Goal: Task Accomplishment & Management: Use online tool/utility

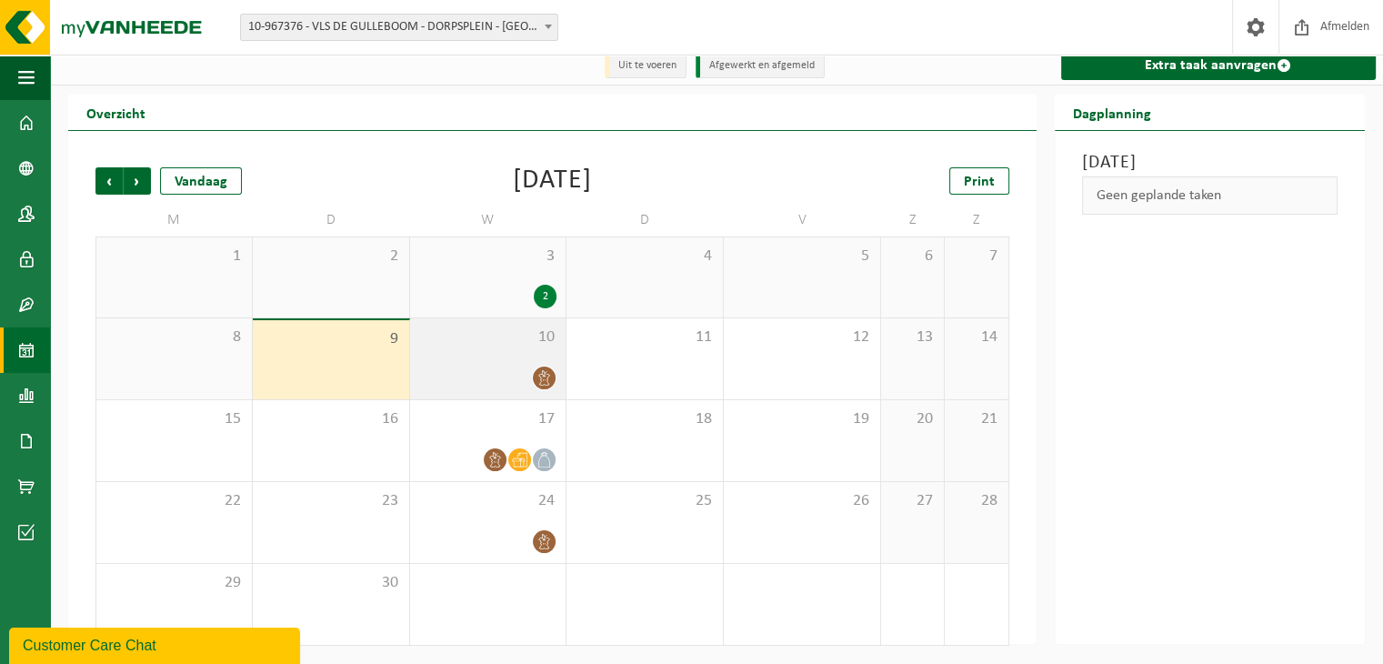
click at [468, 361] on div "10" at bounding box center [488, 358] width 156 height 81
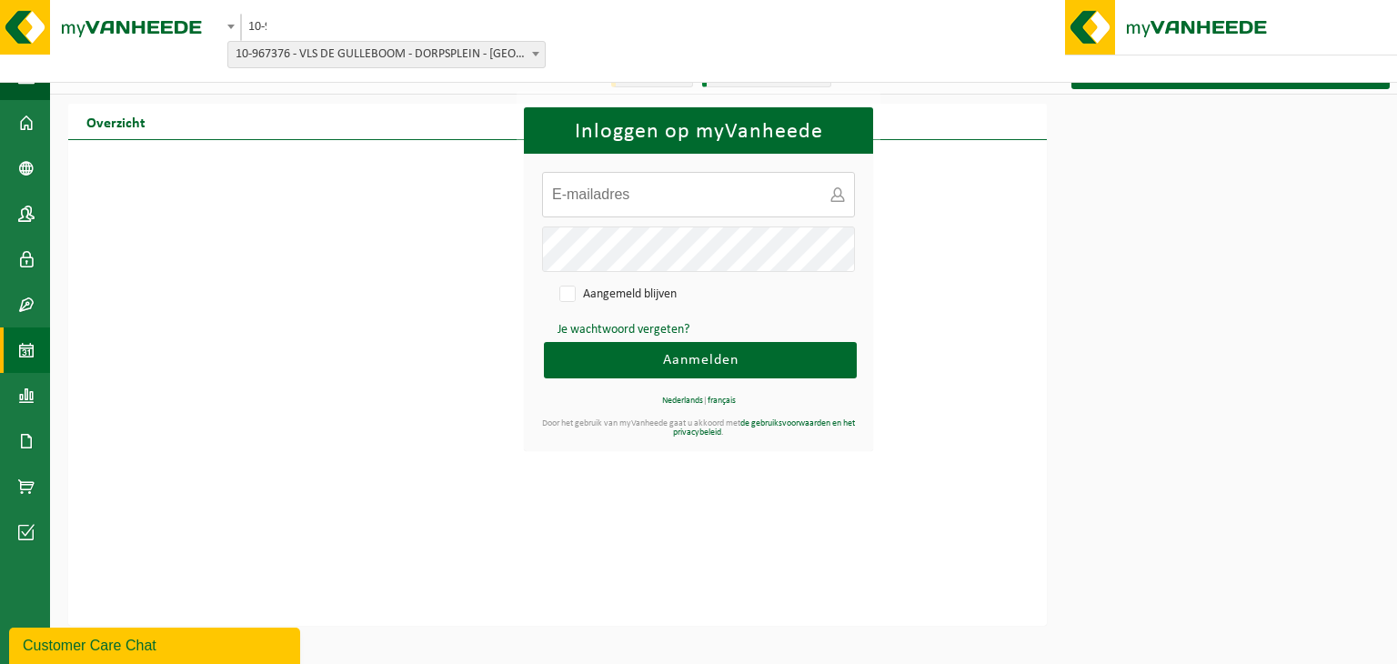
click at [619, 197] on input "E-mailadres:" at bounding box center [698, 194] width 313 height 45
type input "sophie.meesseman@gulleboom.be"
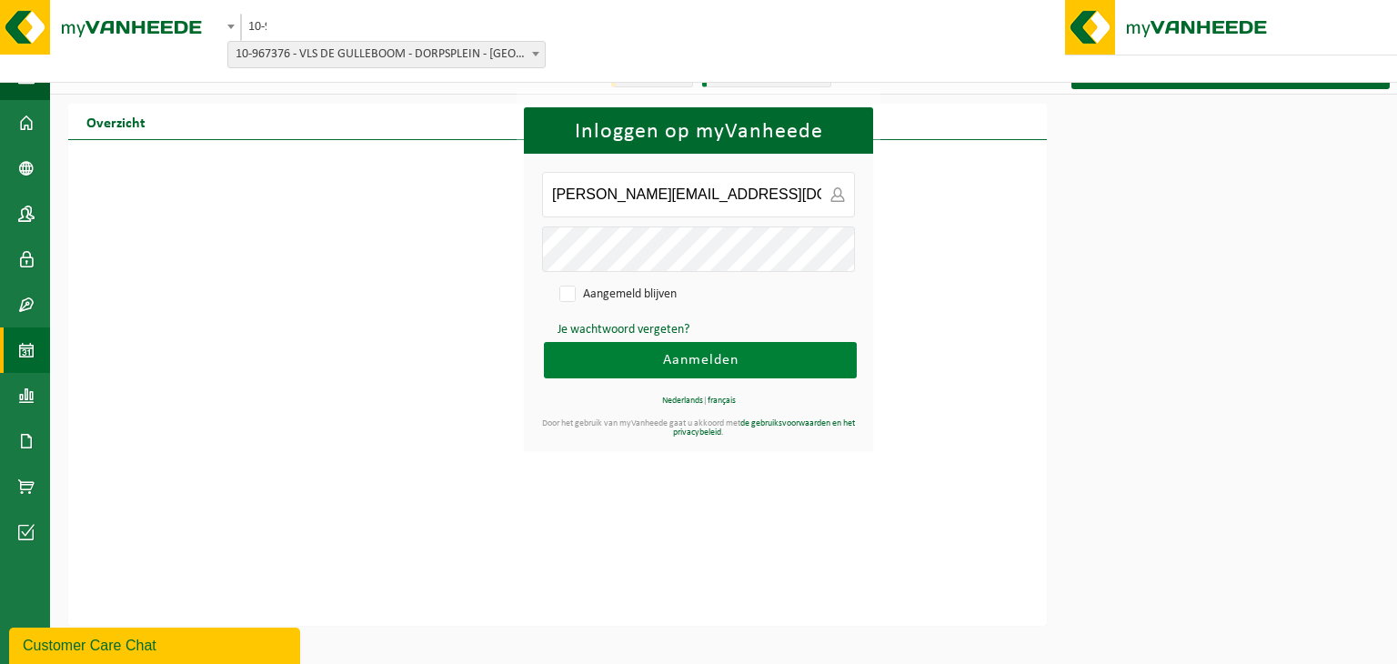
click at [649, 367] on button "Aanmelden" at bounding box center [700, 360] width 313 height 36
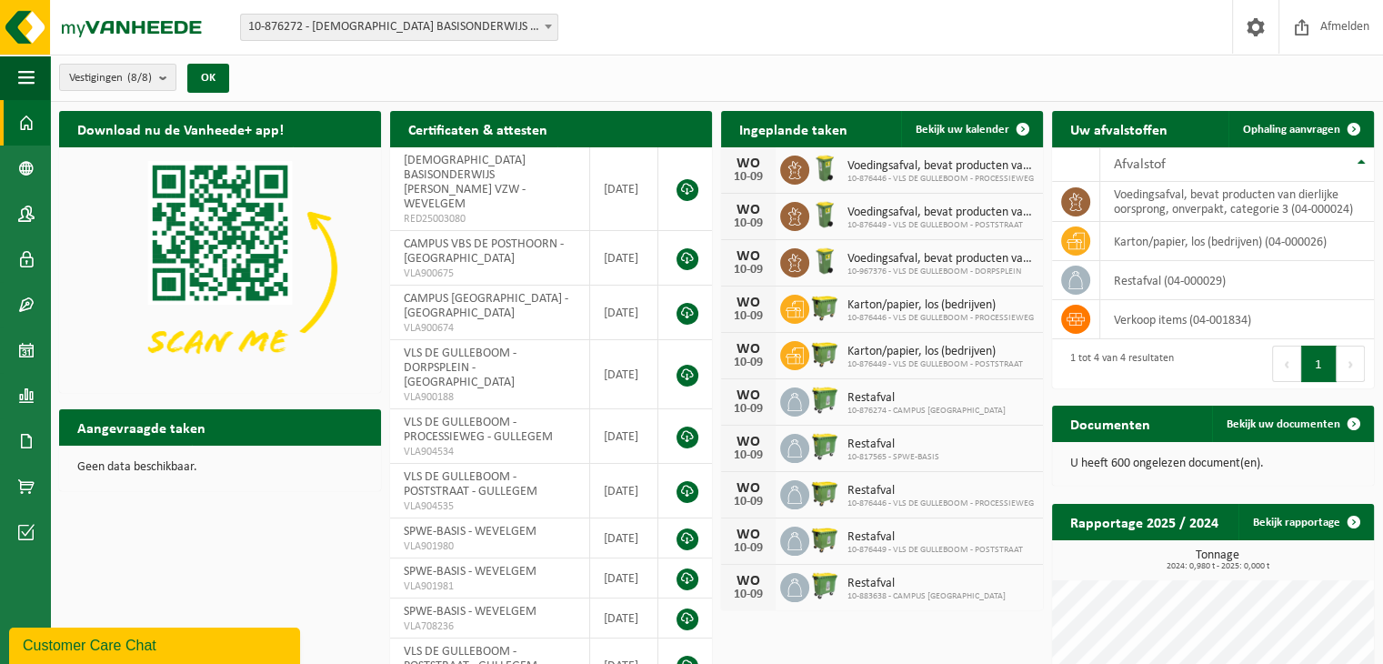
click at [430, 26] on span "10-876272 - [DEMOGRAPHIC_DATA] BASISONDERWIJS GULDENBERG VZW - WEVELGEM" at bounding box center [399, 27] width 317 height 25
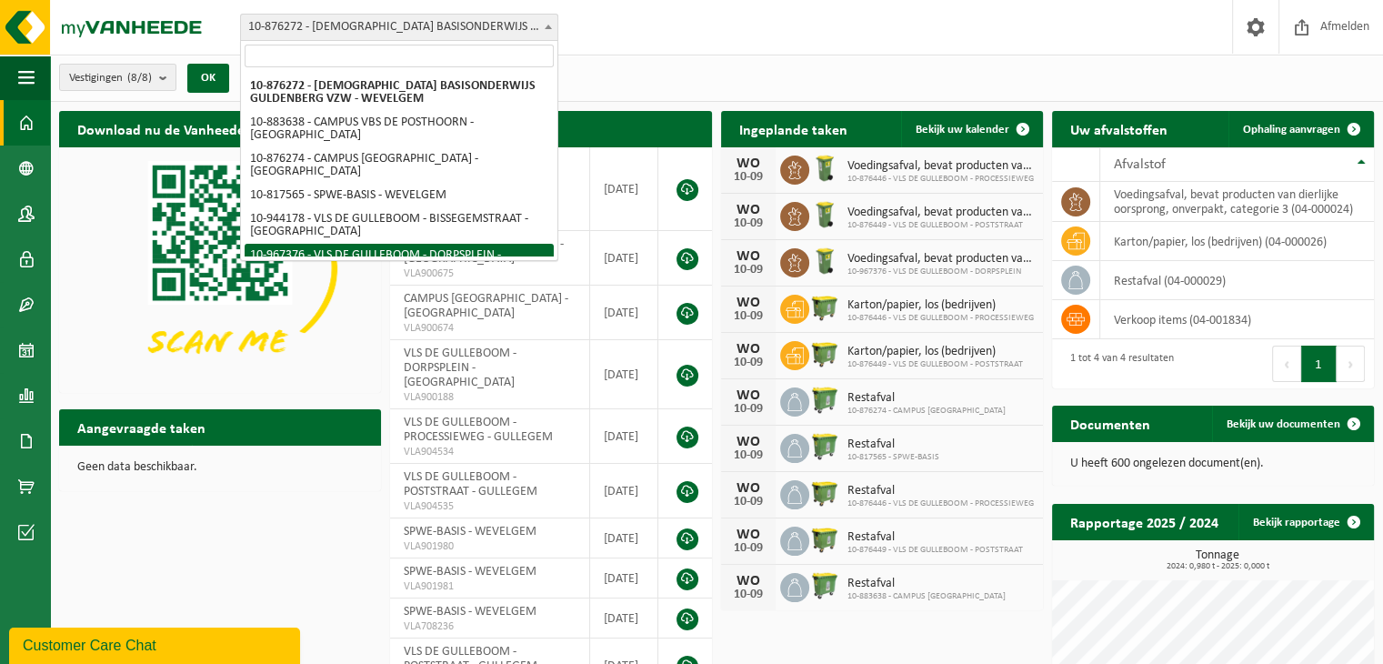
select select "153673"
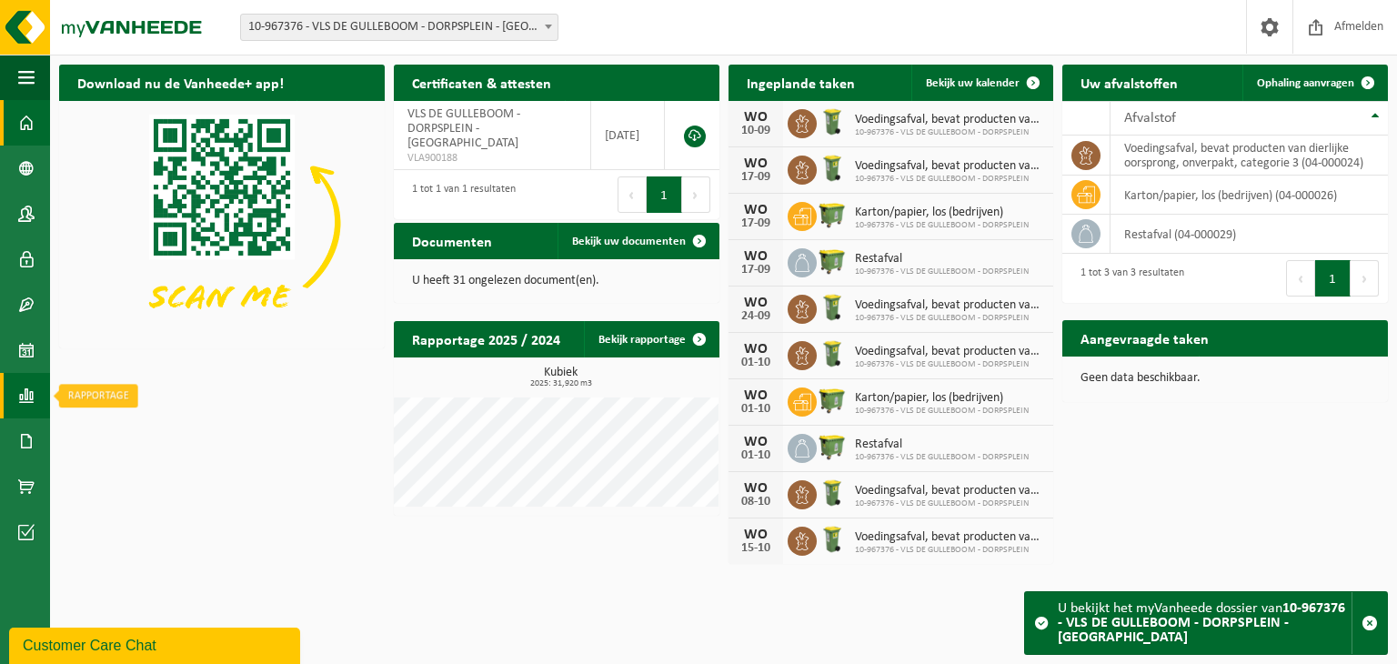
click at [29, 387] on span at bounding box center [26, 395] width 16 height 45
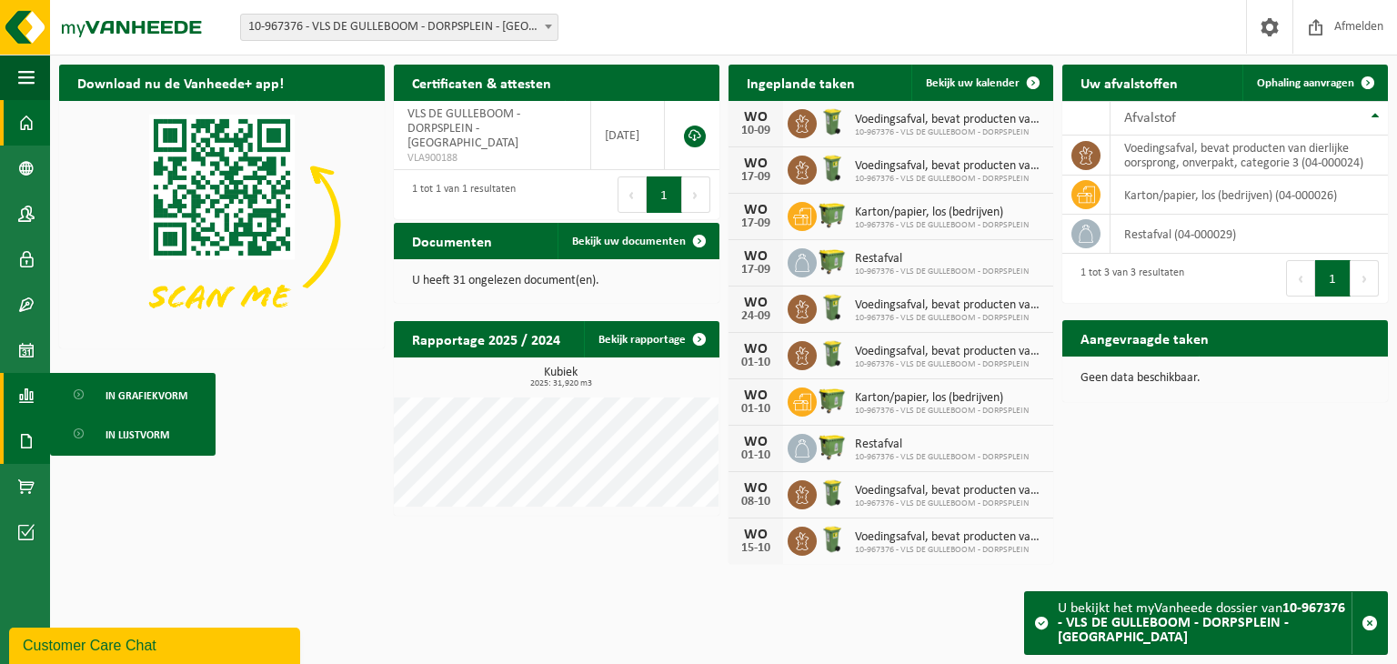
click at [29, 439] on span at bounding box center [26, 440] width 16 height 45
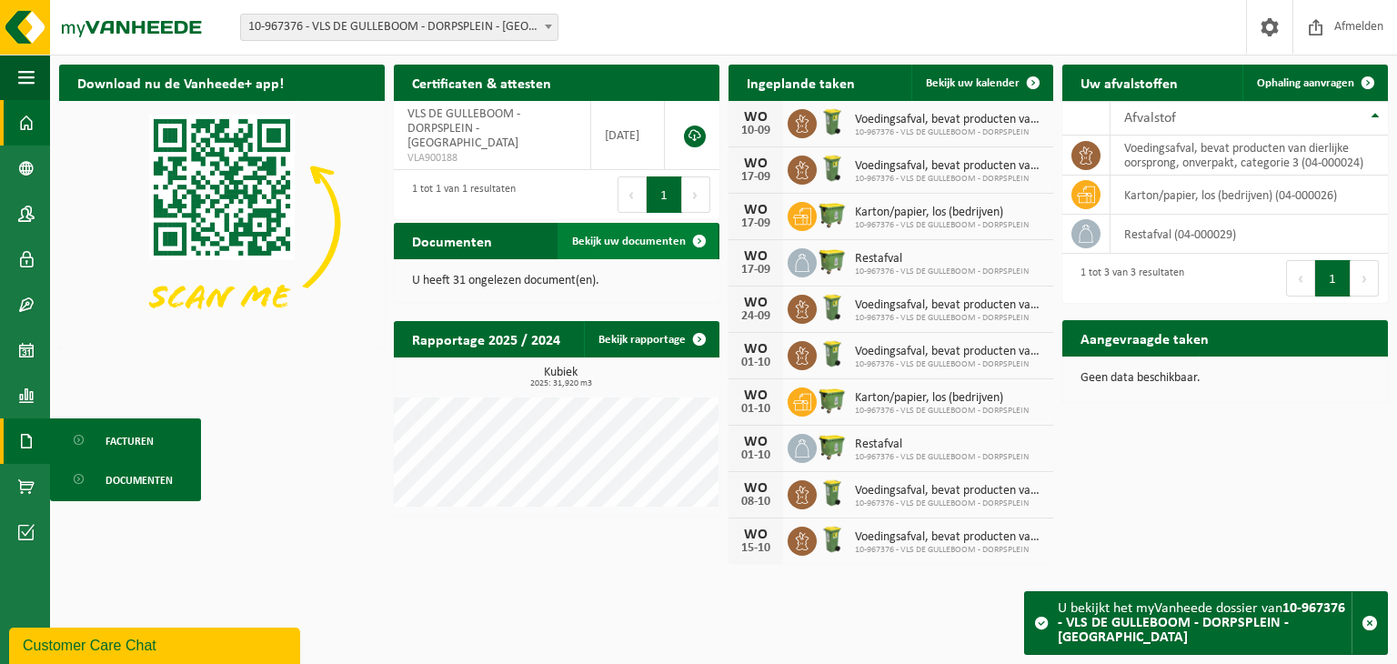
click at [604, 237] on span "Bekijk uw documenten" at bounding box center [629, 242] width 114 height 12
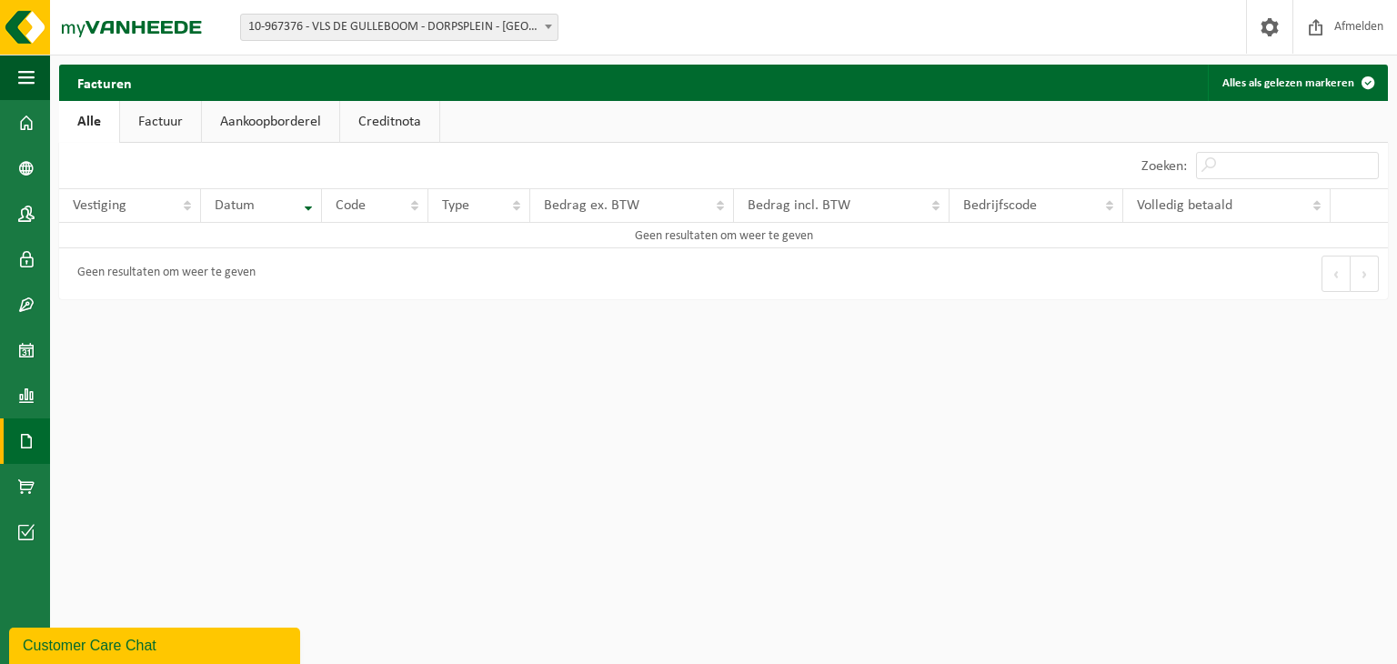
click at [166, 133] on link "Factuur" at bounding box center [160, 122] width 81 height 42
click at [254, 116] on link "Aankoopborderel" at bounding box center [272, 122] width 137 height 42
click at [354, 123] on link "Creditnota" at bounding box center [397, 122] width 99 height 42
click at [27, 529] on span at bounding box center [26, 531] width 16 height 45
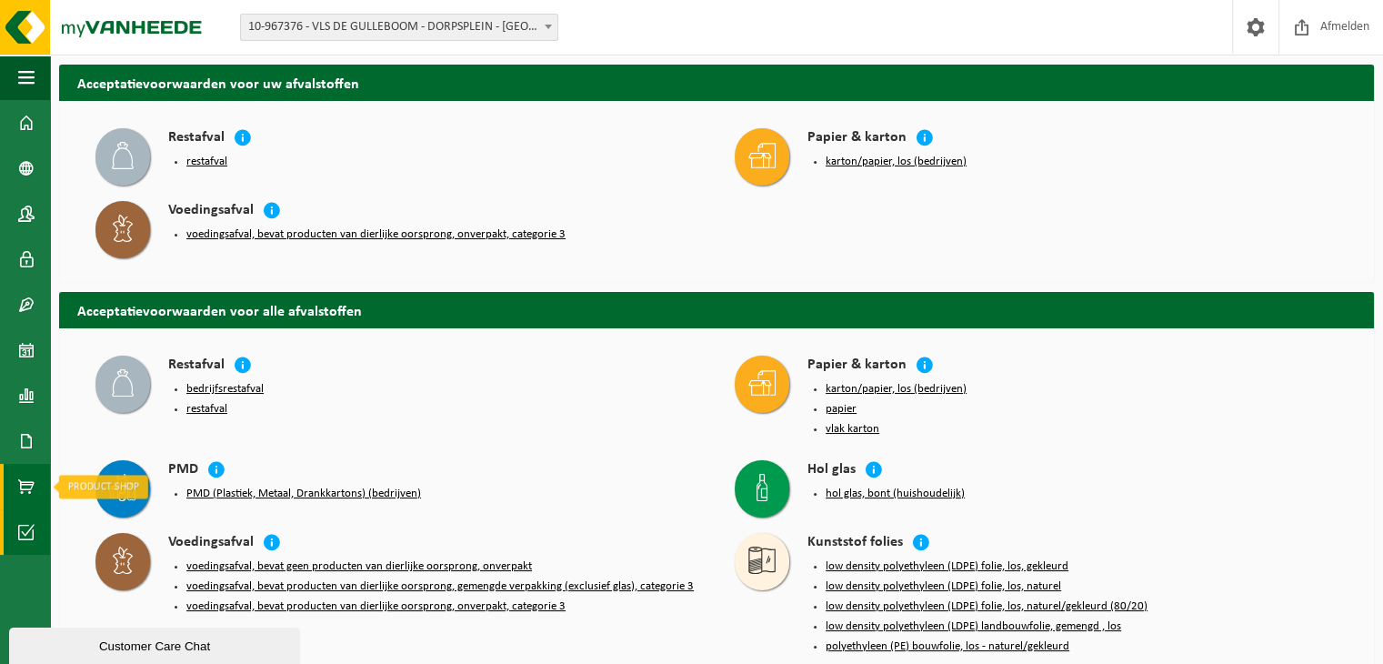
click at [29, 492] on span at bounding box center [26, 486] width 16 height 45
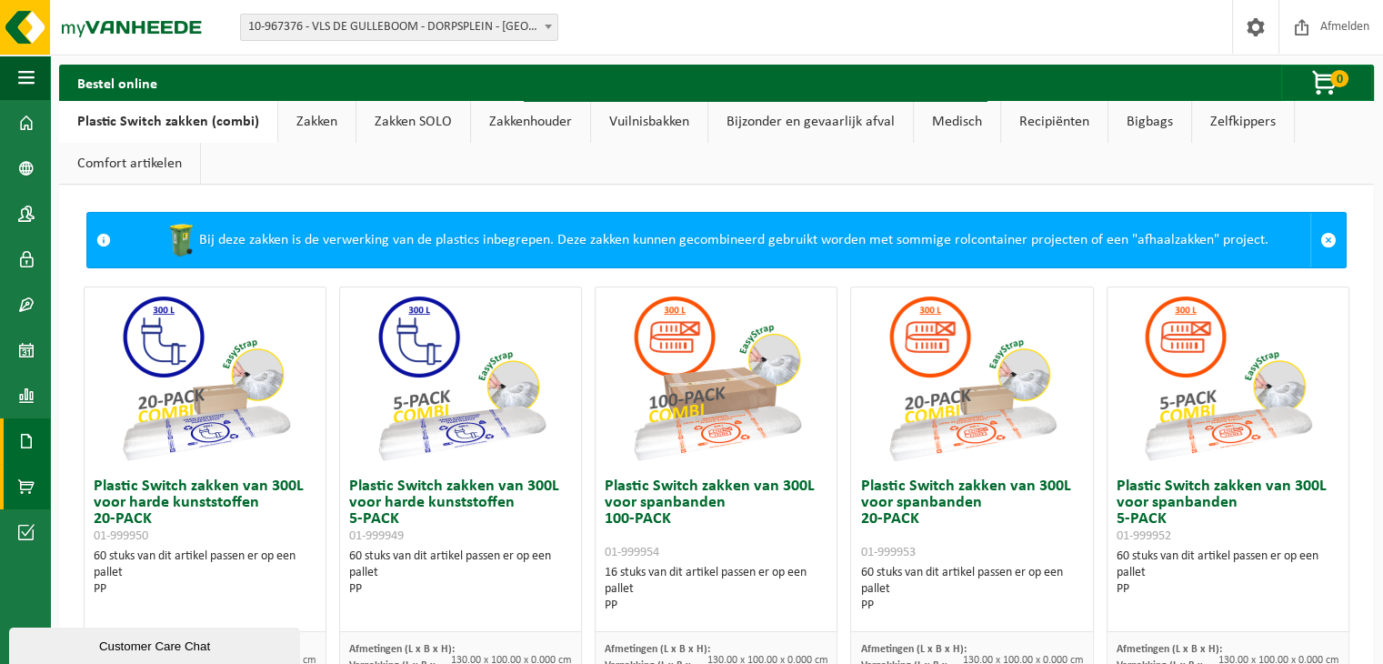
click at [33, 438] on span at bounding box center [26, 440] width 16 height 45
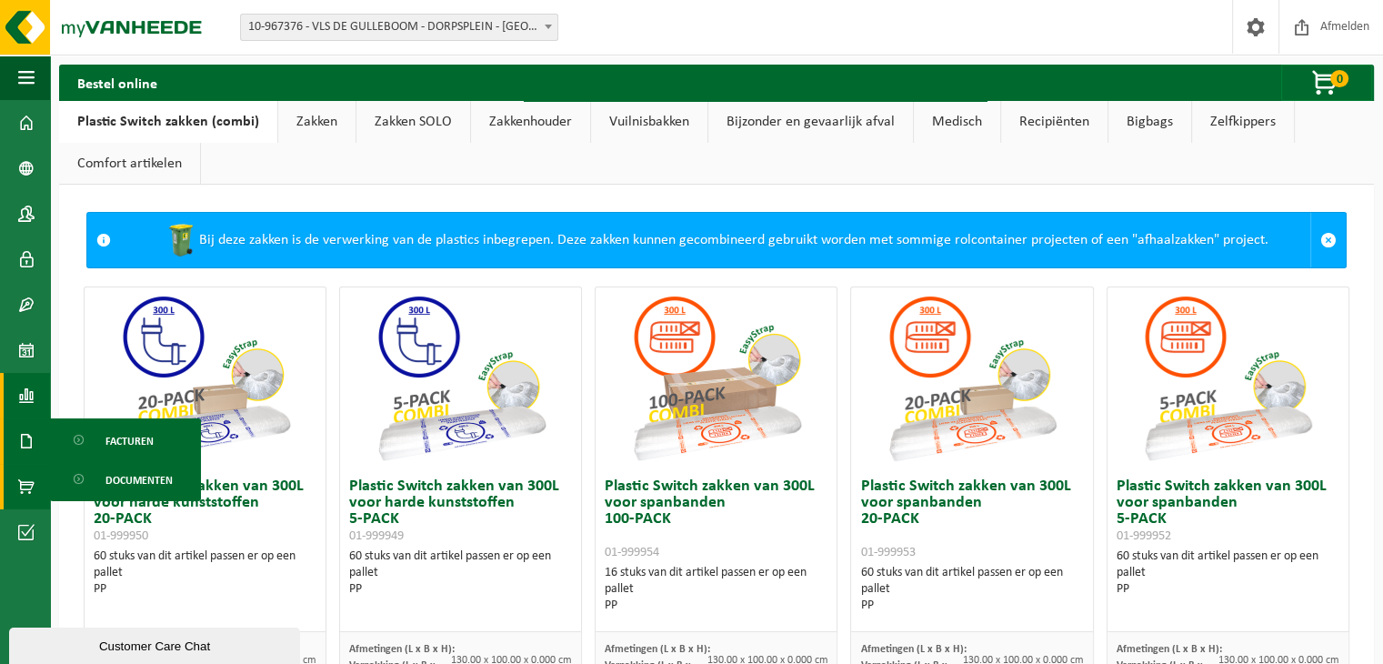
click at [28, 404] on span at bounding box center [26, 395] width 16 height 45
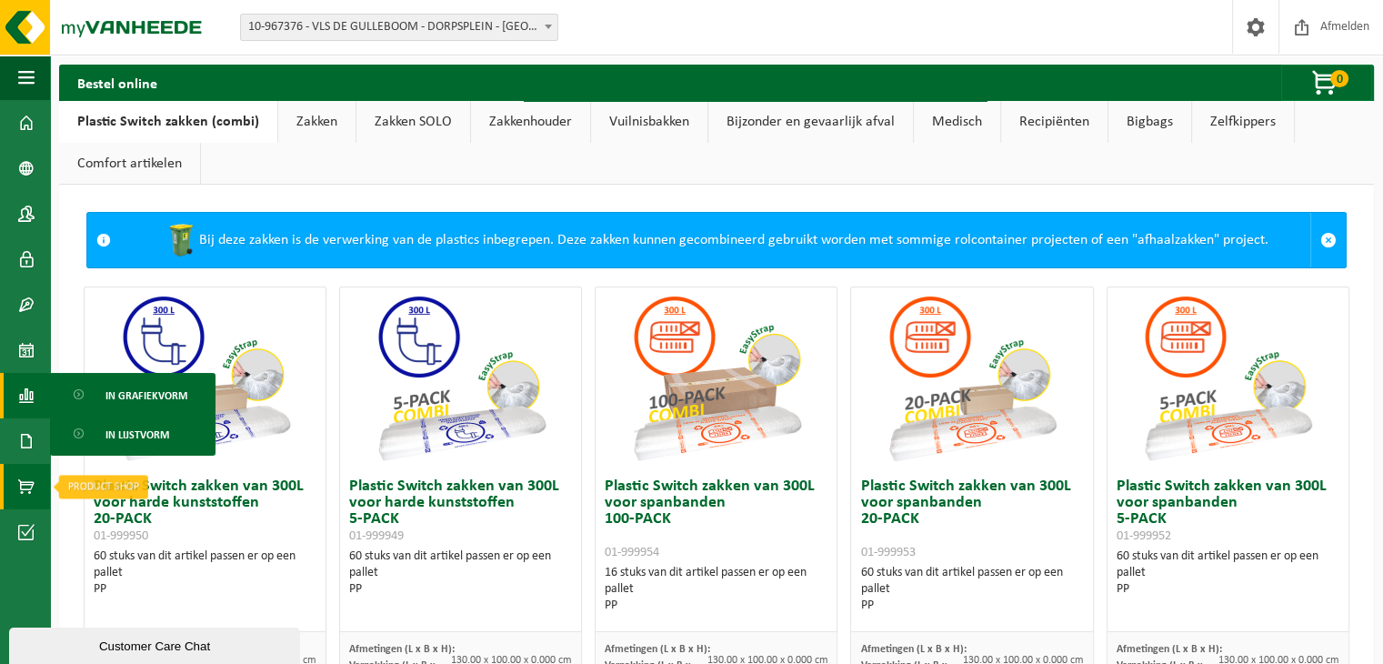
click at [22, 489] on span at bounding box center [26, 486] width 16 height 45
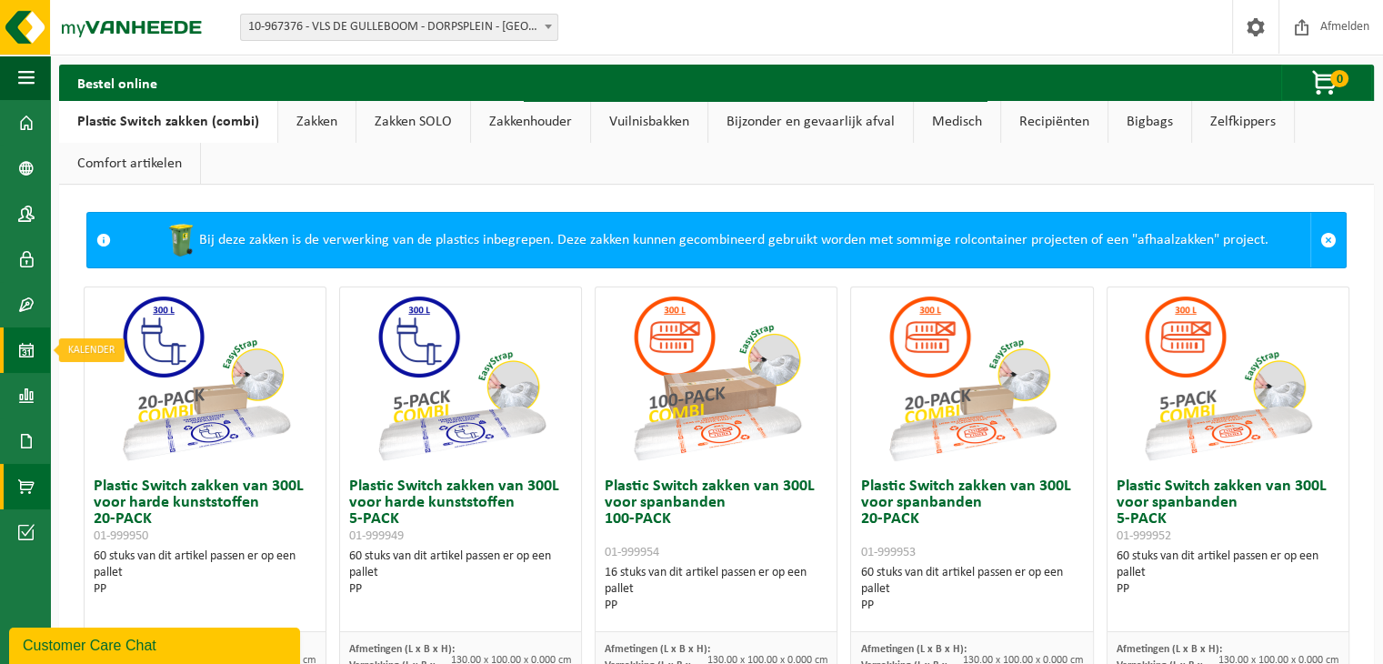
click at [25, 336] on span at bounding box center [26, 349] width 16 height 45
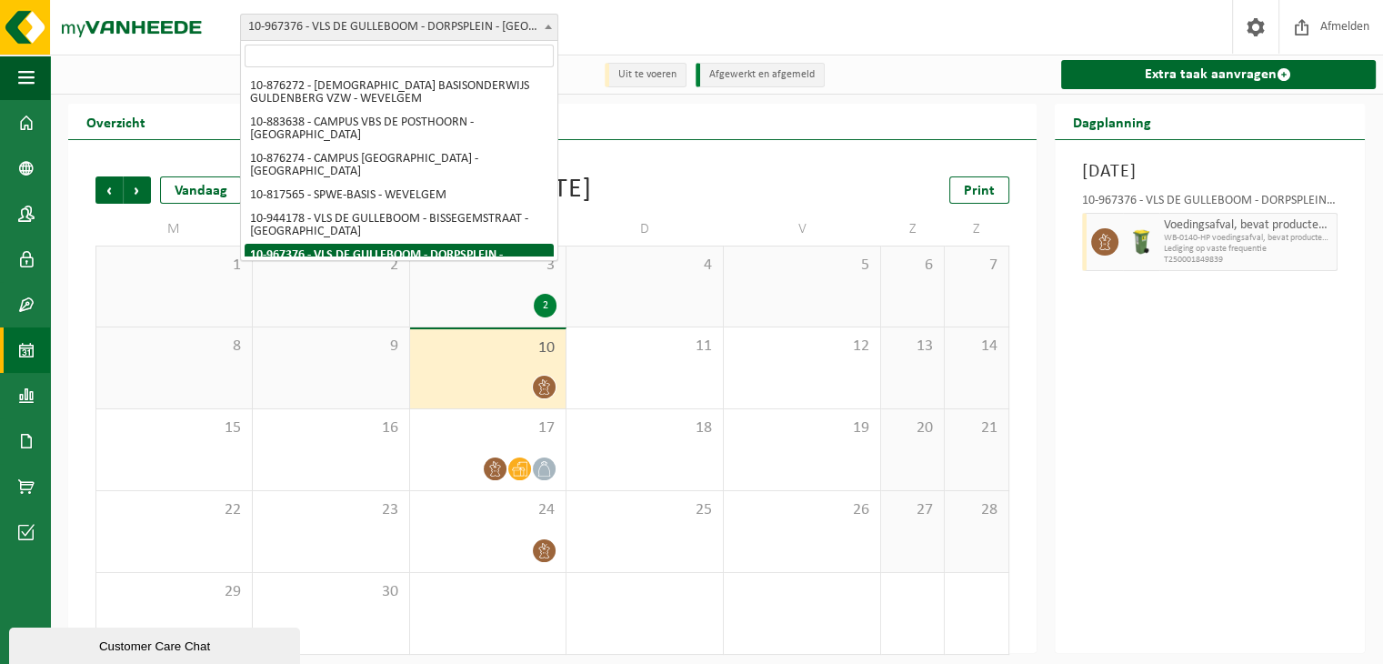
click at [454, 31] on span "10-967376 - VLS DE GULLEBOOM - DORPSPLEIN - [GEOGRAPHIC_DATA]" at bounding box center [399, 27] width 317 height 25
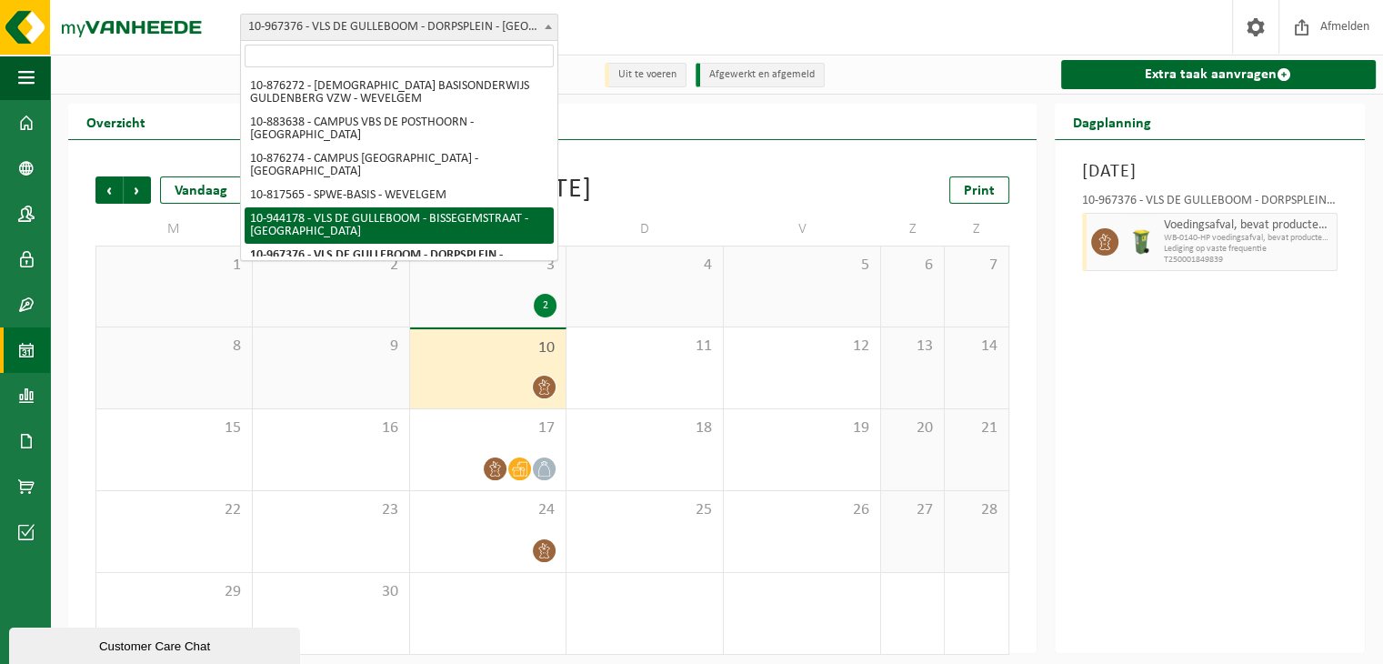
scroll to position [84, 0]
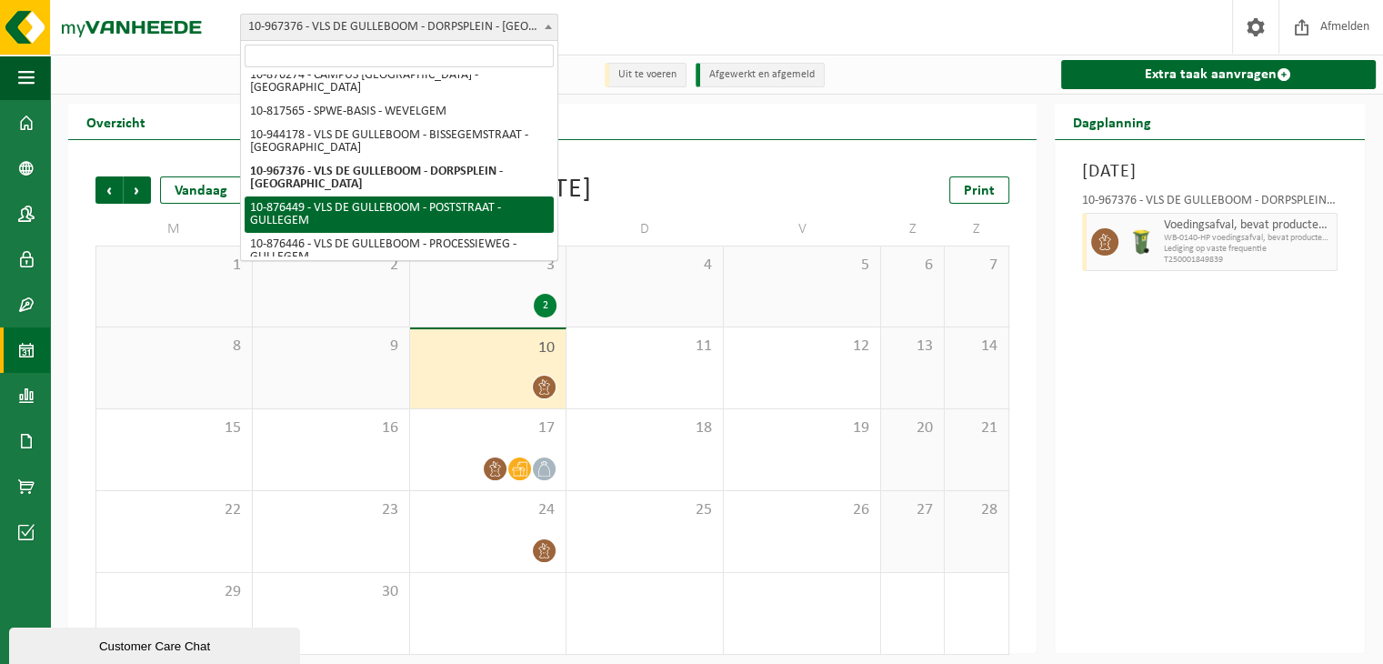
select select "107522"
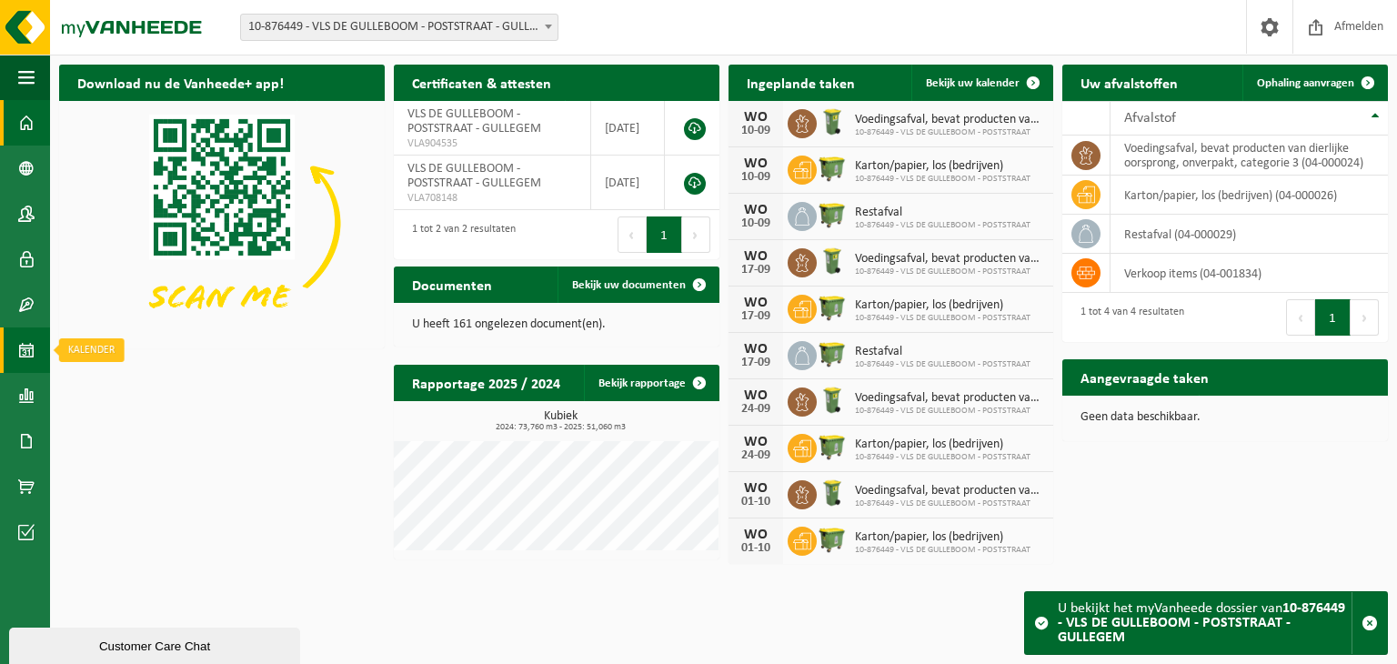
click at [25, 347] on span at bounding box center [26, 349] width 16 height 45
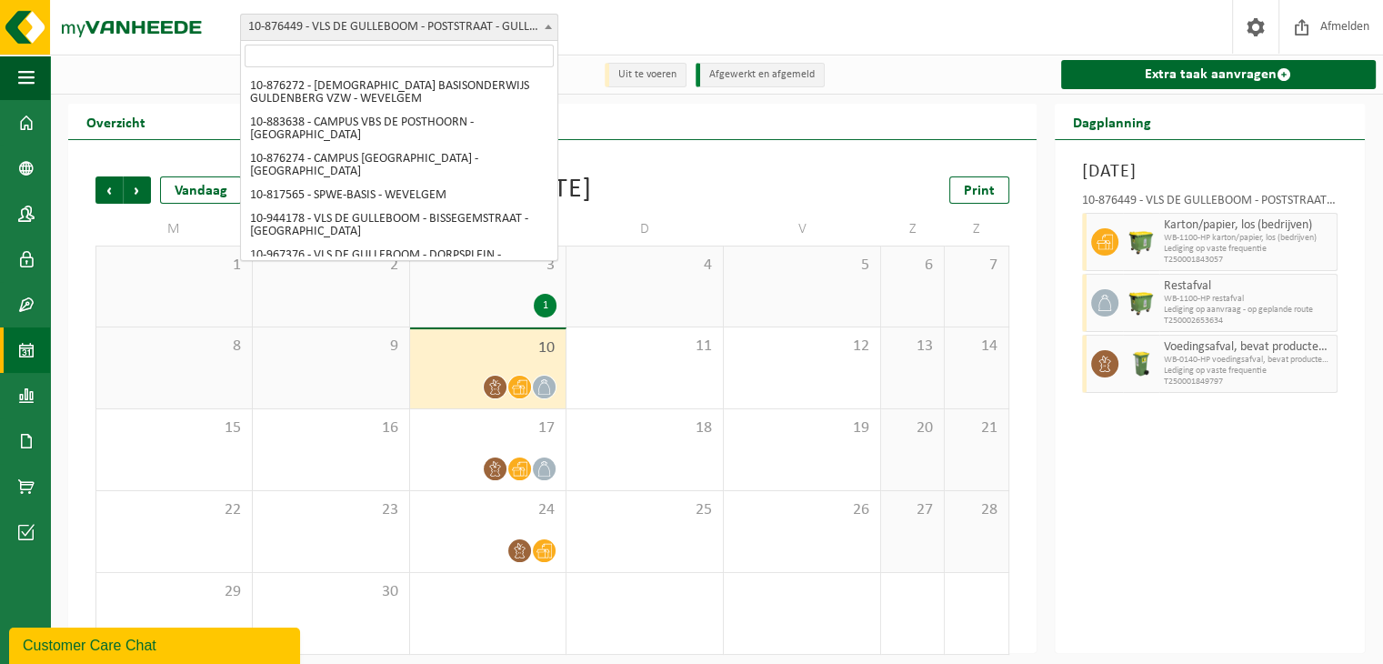
click at [317, 23] on span "10-876449 - VLS DE GULLEBOOM - POSTSTRAAT - GULLEGEM" at bounding box center [399, 27] width 317 height 25
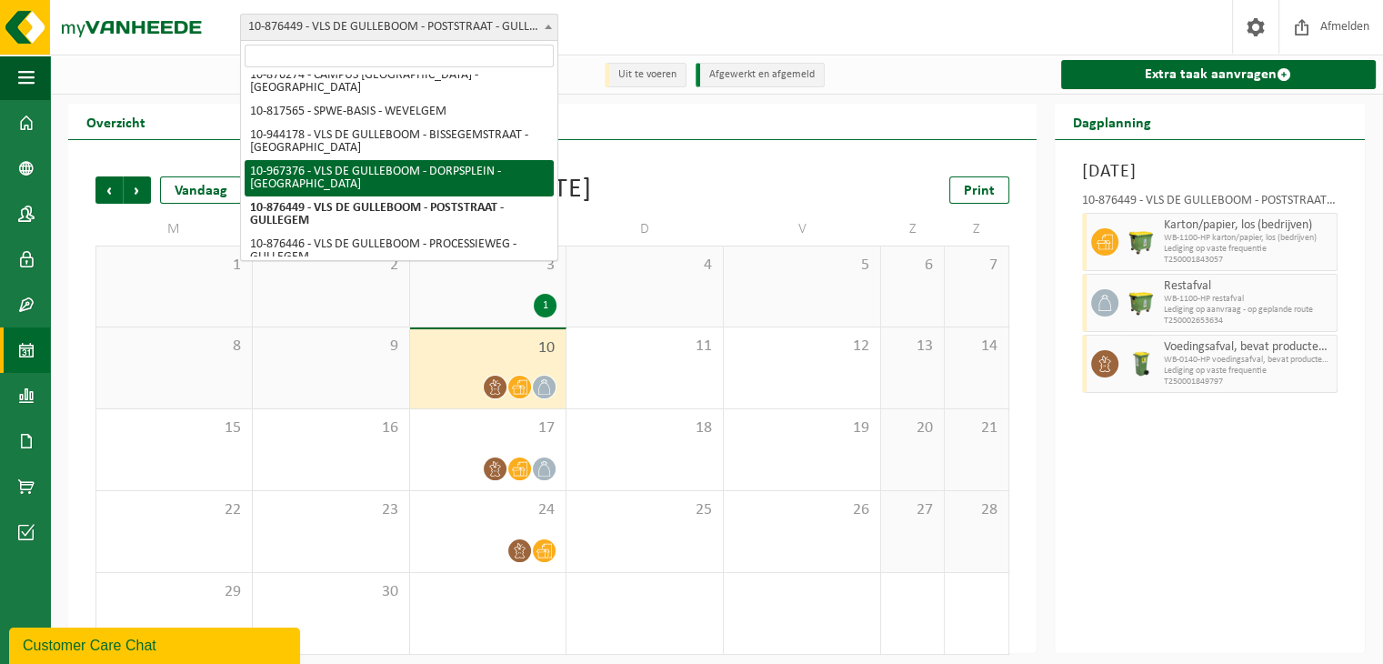
select select "153673"
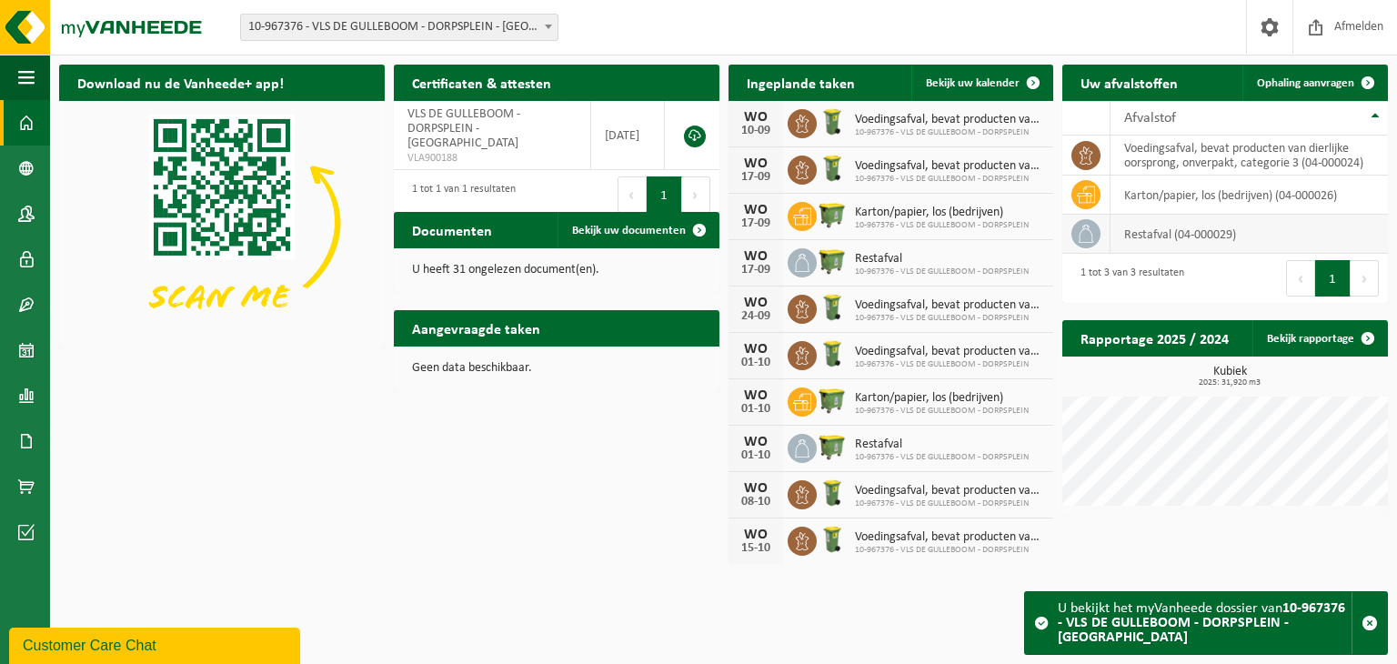
click at [1201, 227] on td "restafval (04-000029)" at bounding box center [1249, 234] width 277 height 39
click at [1321, 85] on span "Ophaling aanvragen" at bounding box center [1305, 83] width 97 height 12
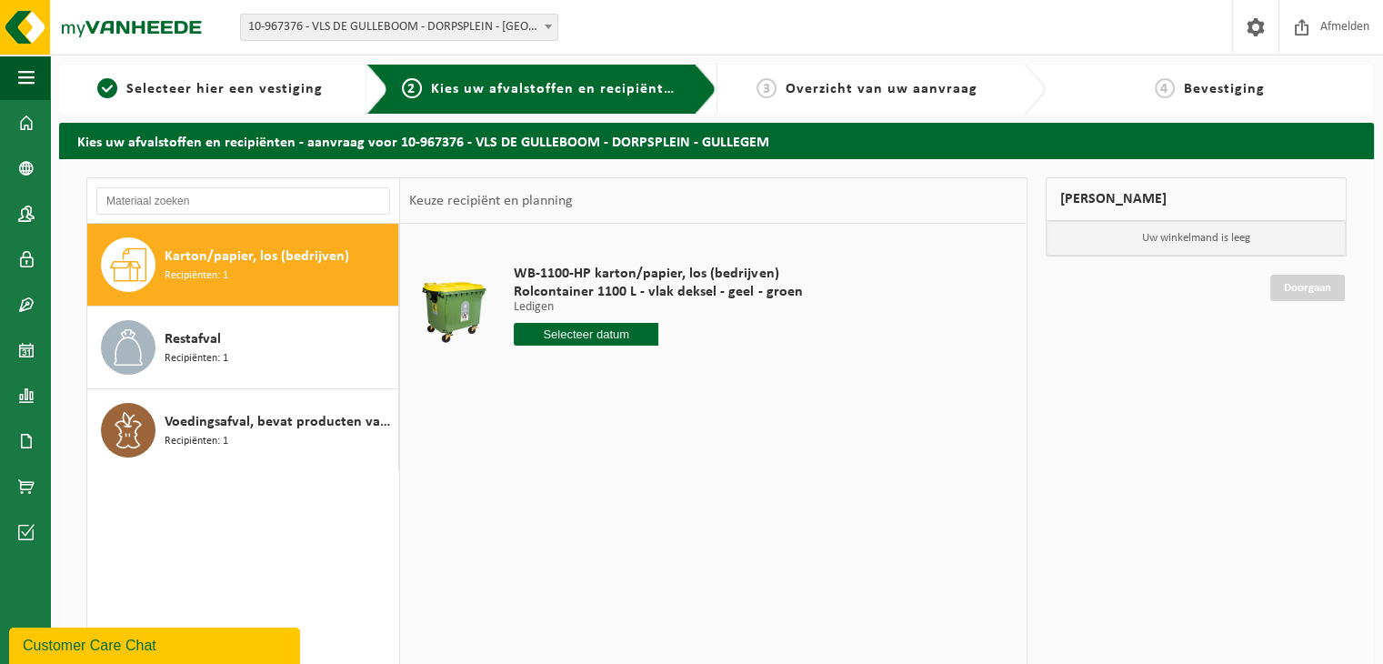
click at [633, 340] on input "text" at bounding box center [586, 334] width 145 height 23
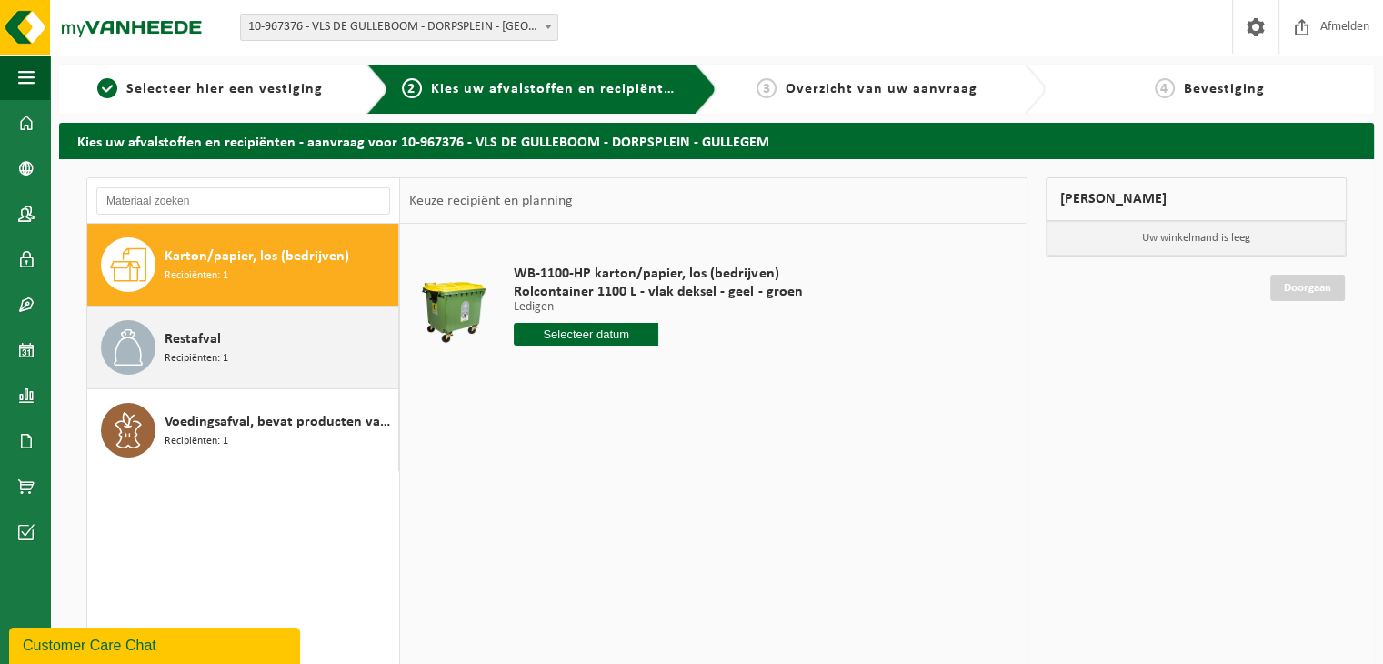
click at [246, 357] on div "Restafval Recipiënten: 1" at bounding box center [279, 347] width 229 height 55
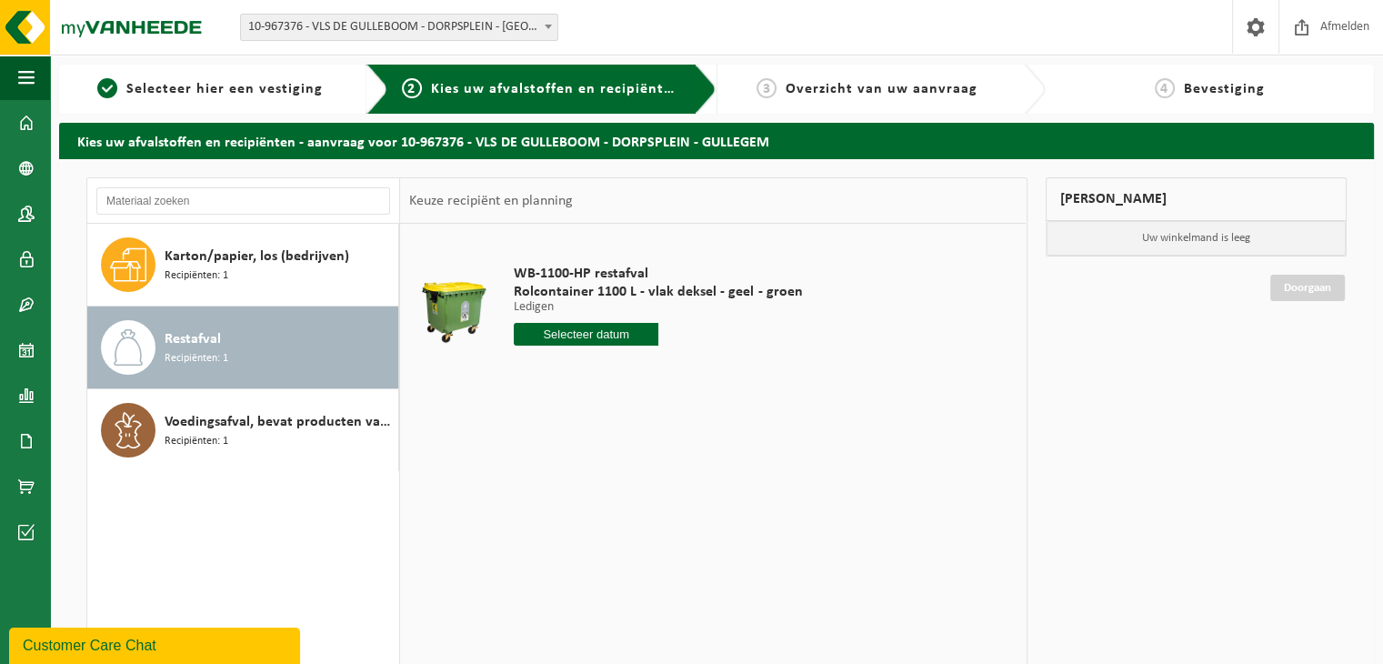
click at [531, 344] on input "text" at bounding box center [586, 334] width 145 height 23
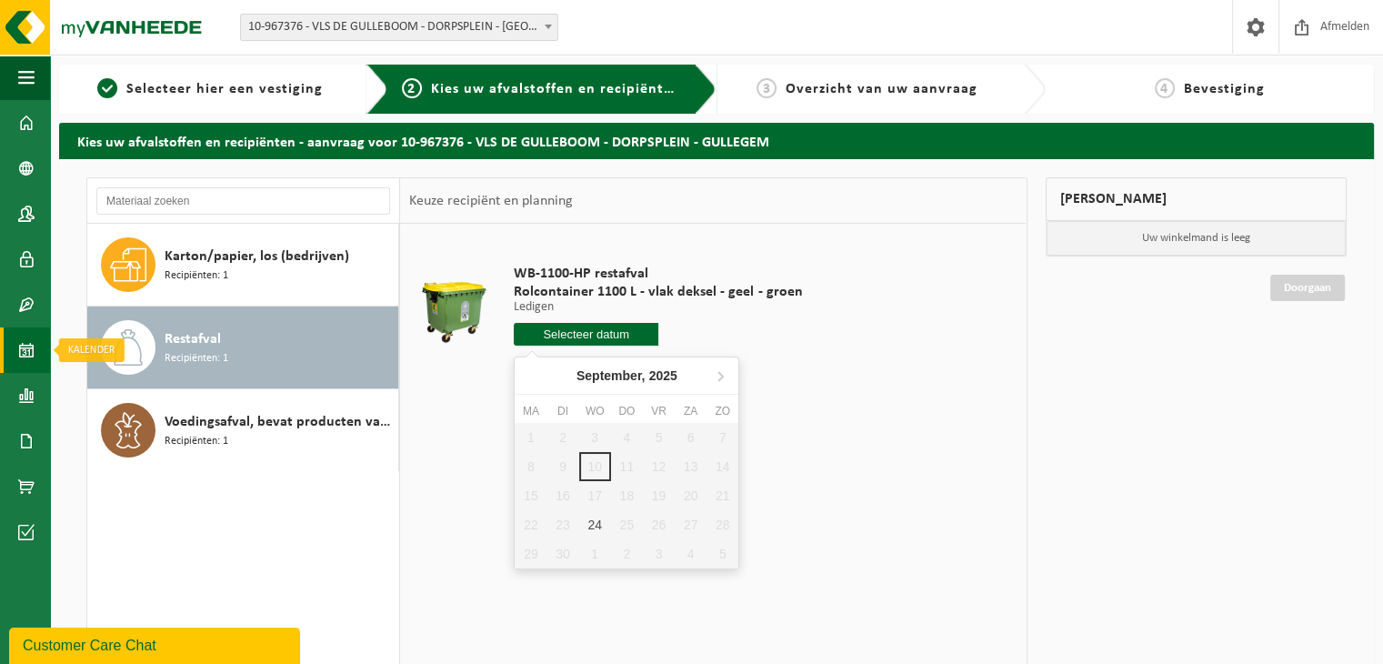
click at [27, 351] on span at bounding box center [26, 349] width 16 height 45
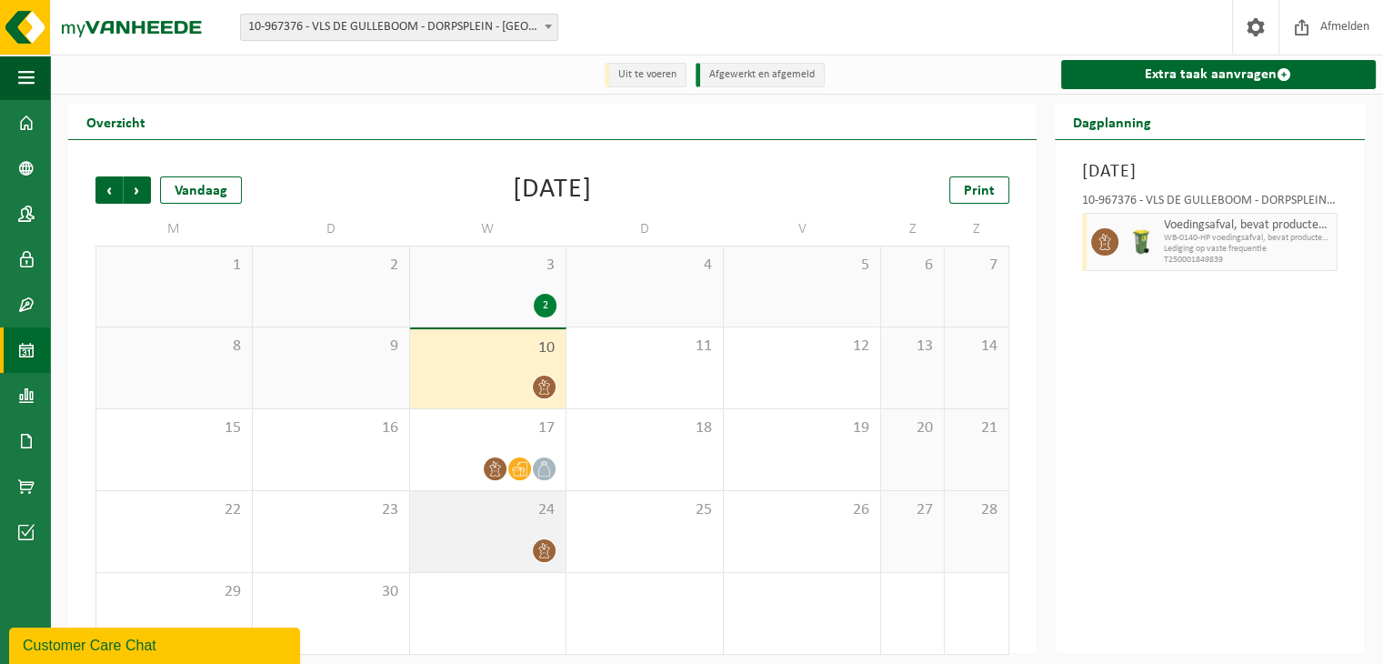
click at [494, 525] on div "24" at bounding box center [488, 531] width 156 height 81
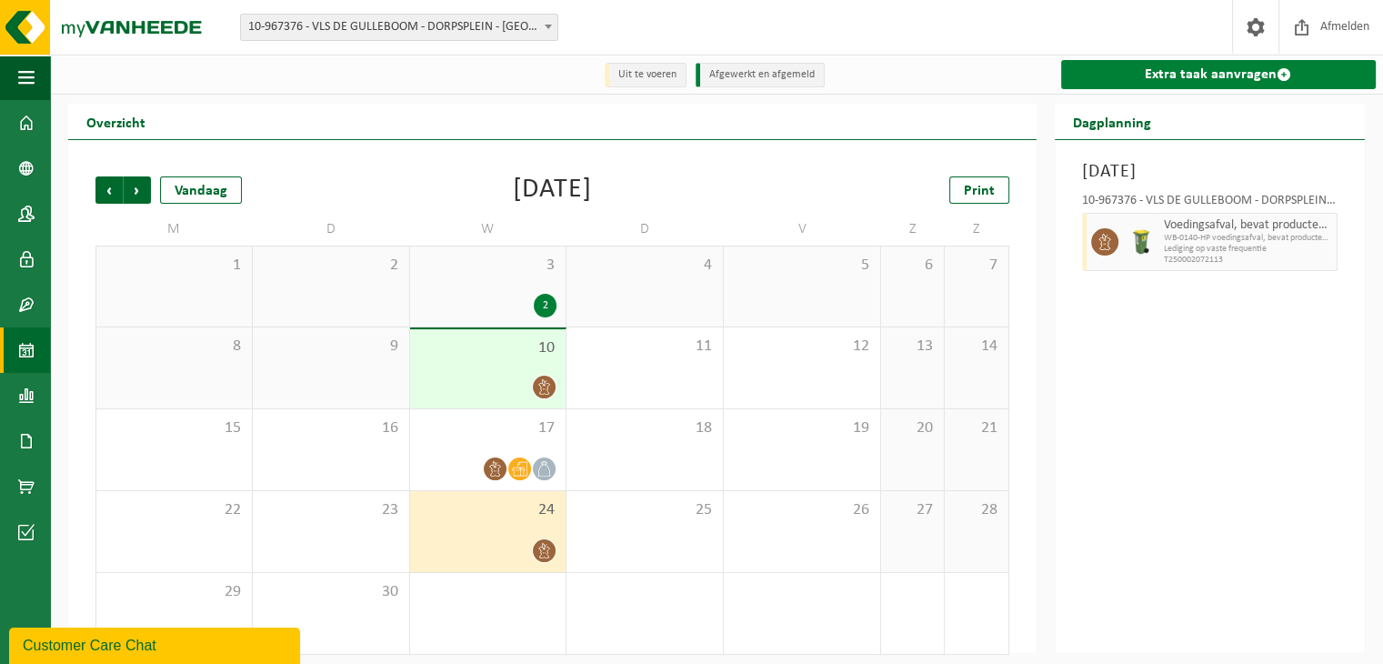
click at [1177, 75] on link "Extra taak aanvragen" at bounding box center [1219, 74] width 316 height 29
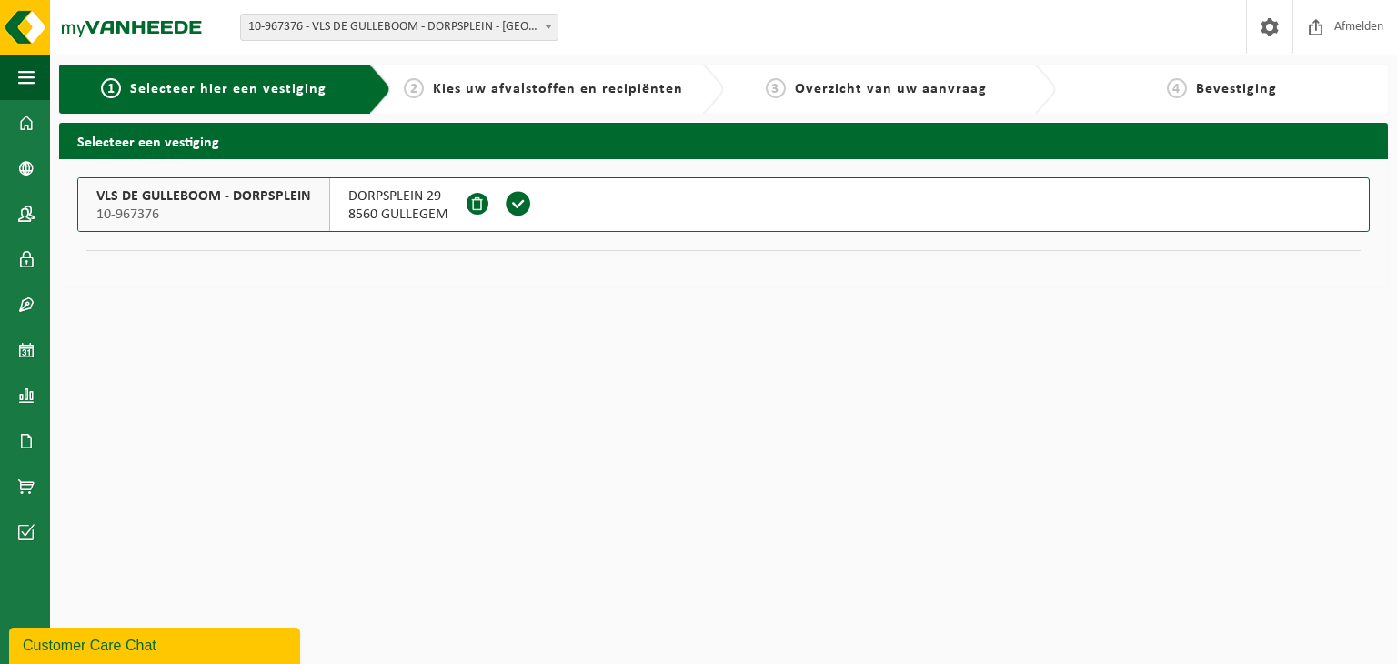
click at [178, 208] on span "10-967376" at bounding box center [203, 215] width 215 height 18
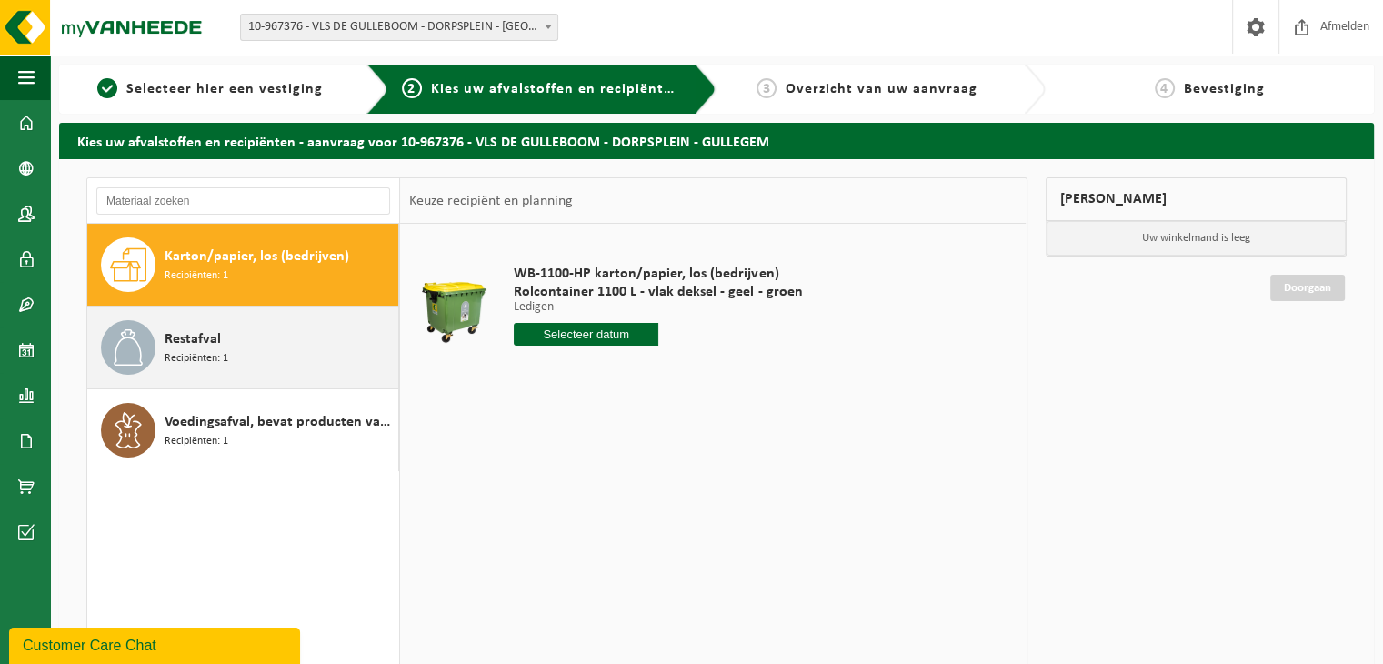
click at [232, 357] on div "Restafval Recipiënten: 1" at bounding box center [279, 347] width 229 height 55
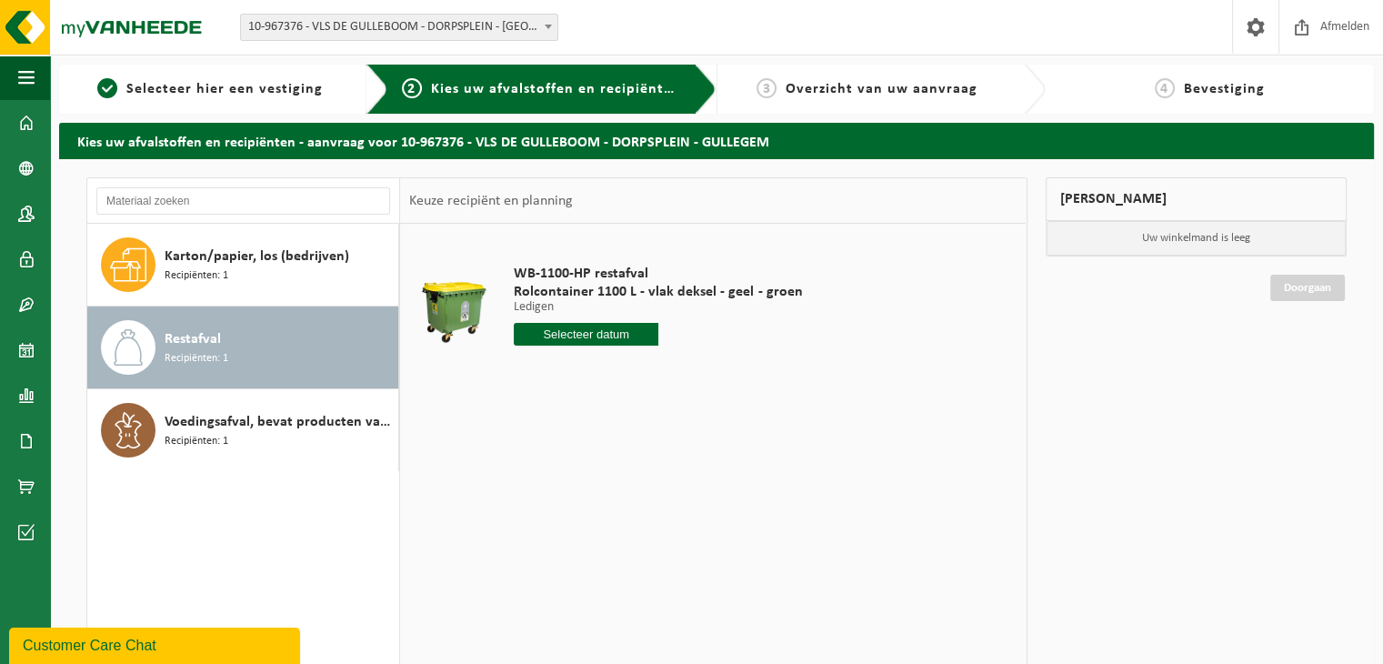
click at [571, 334] on input "text" at bounding box center [586, 334] width 145 height 23
click at [589, 515] on div "24" at bounding box center [595, 524] width 32 height 29
type input "Van [DATE]"
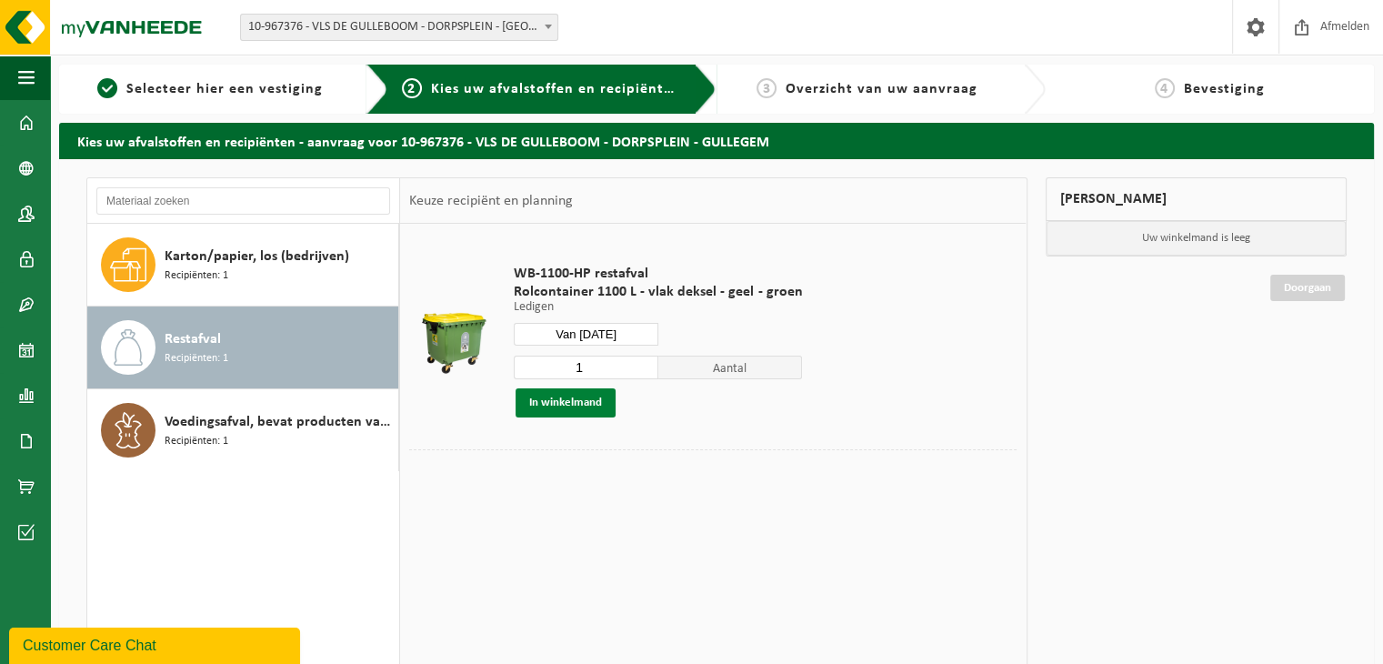
click at [574, 398] on button "In winkelmand" at bounding box center [566, 402] width 100 height 29
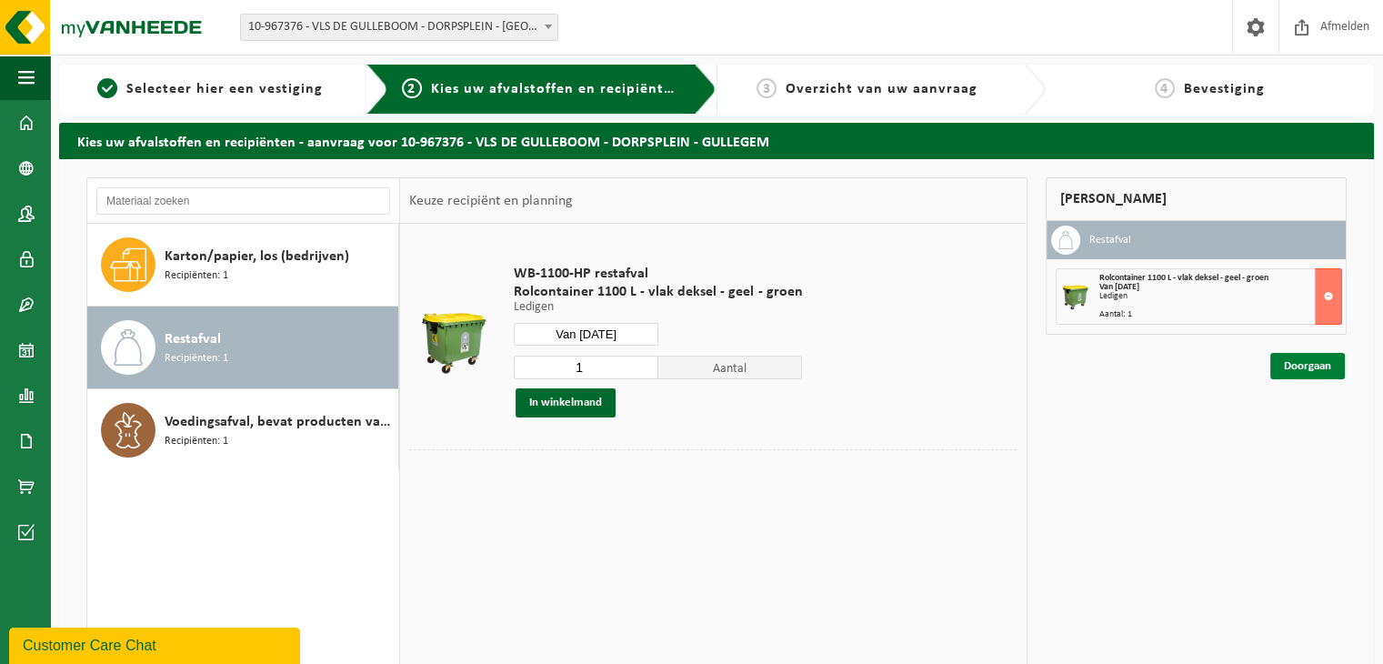
click at [1314, 357] on link "Doorgaan" at bounding box center [1308, 366] width 75 height 26
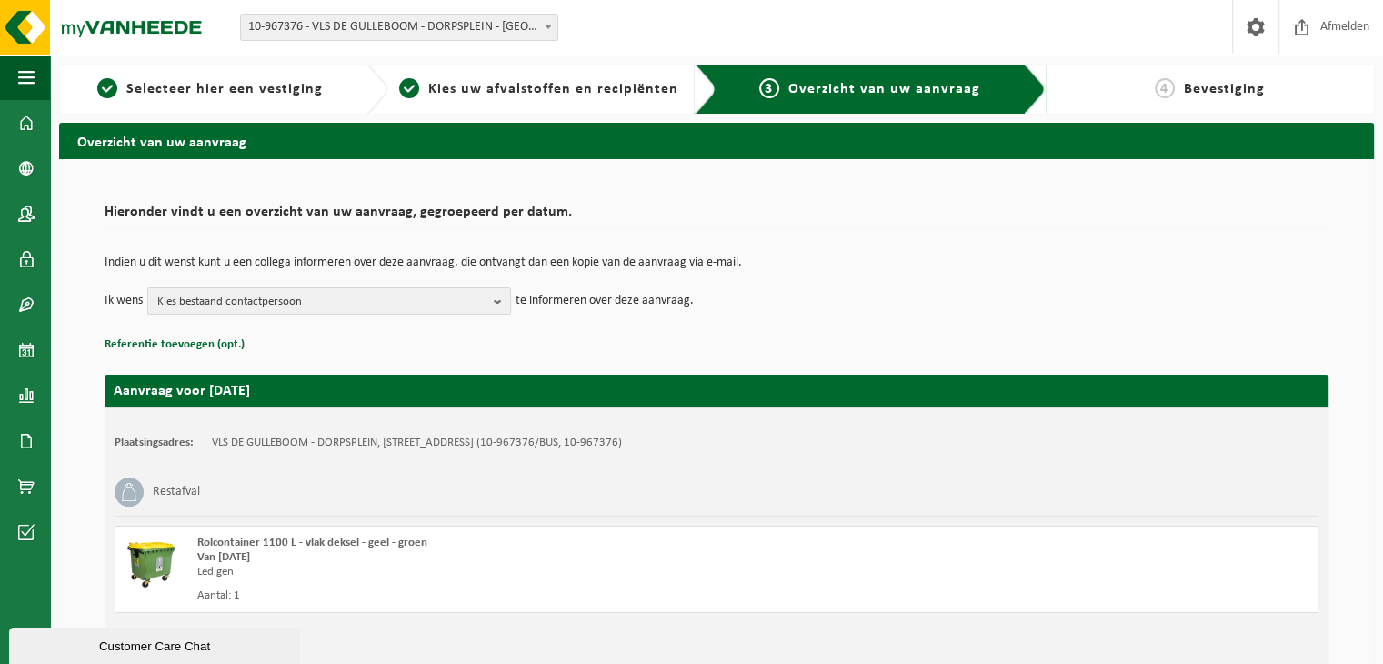
scroll to position [116, 0]
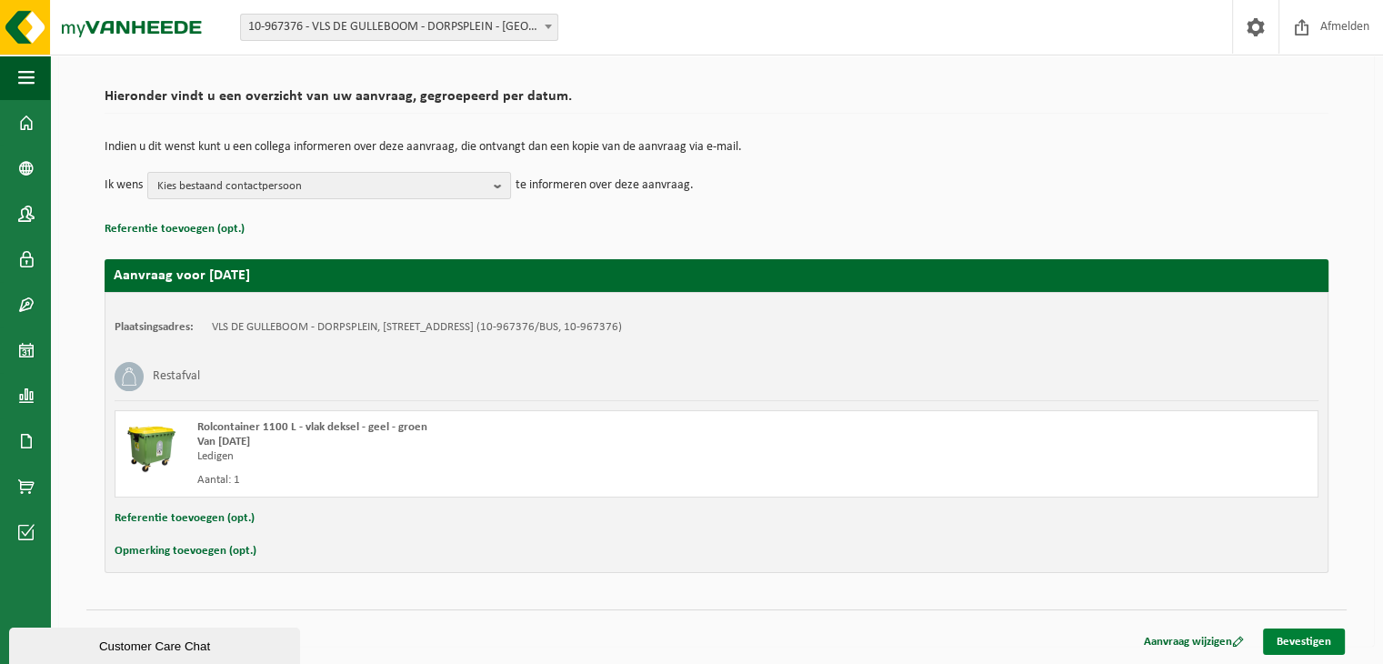
click at [1313, 646] on link "Bevestigen" at bounding box center [1304, 642] width 82 height 26
